Goal: Navigation & Orientation: Find specific page/section

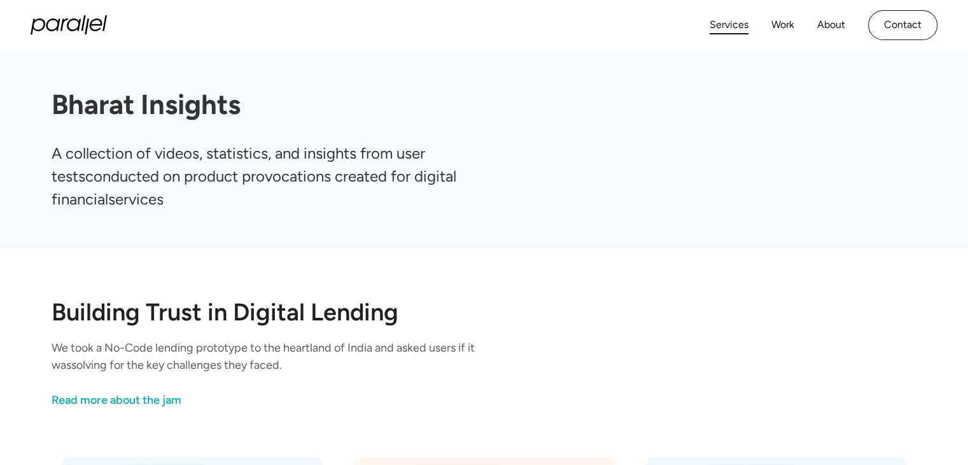
click at [739, 26] on link "Services" at bounding box center [729, 25] width 39 height 18
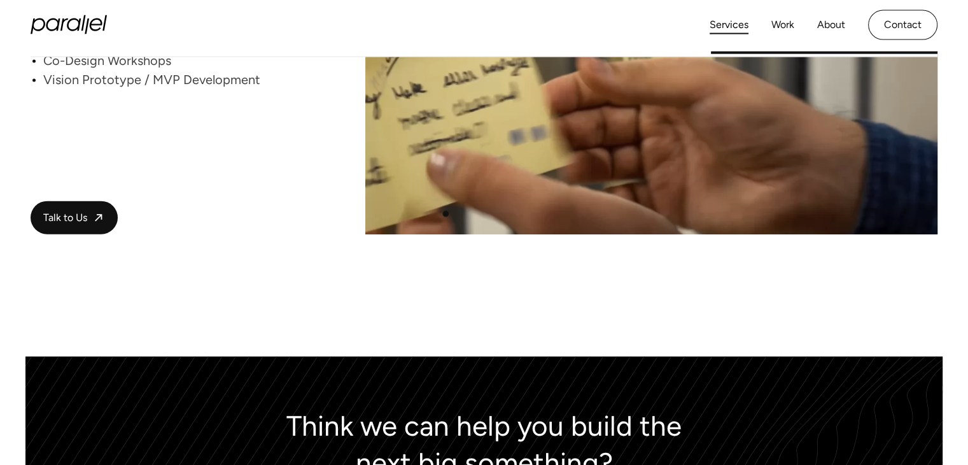
scroll to position [2838, 0]
